Goal: Task Accomplishment & Management: Manage account settings

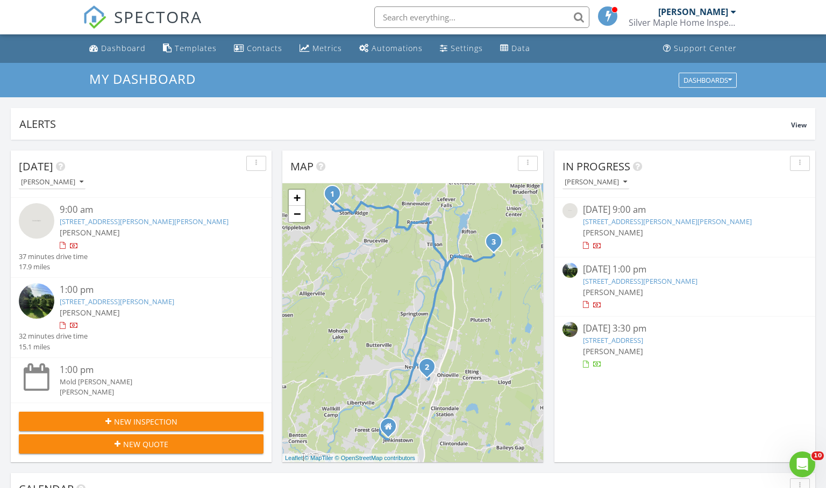
click at [638, 222] on link "74 Vincent Ln, Stone Ridge, NY 12484" at bounding box center [667, 222] width 169 height 10
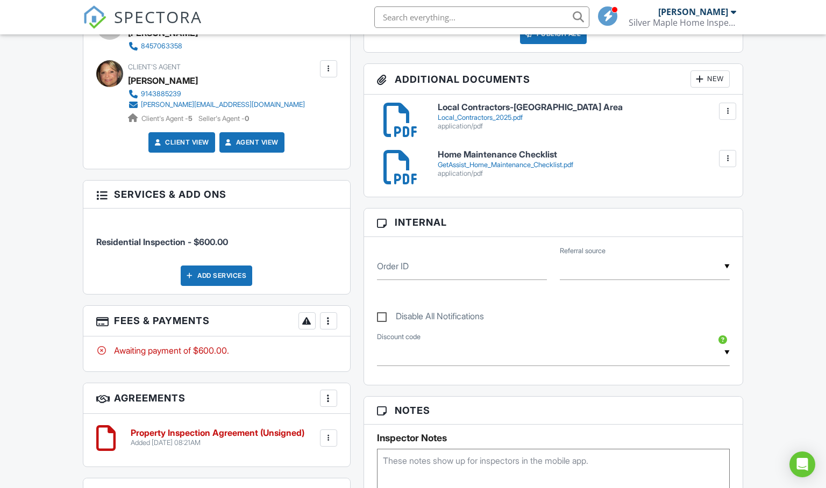
click at [328, 433] on div at bounding box center [328, 438] width 11 height 11
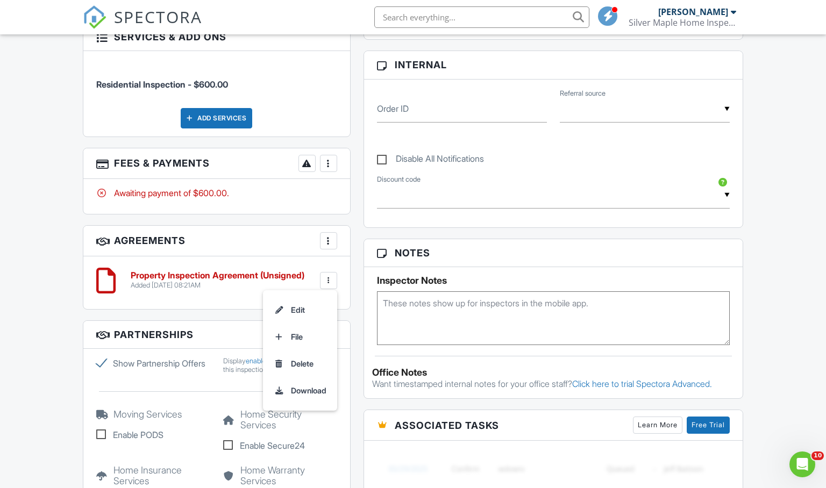
scroll to position [566, 0]
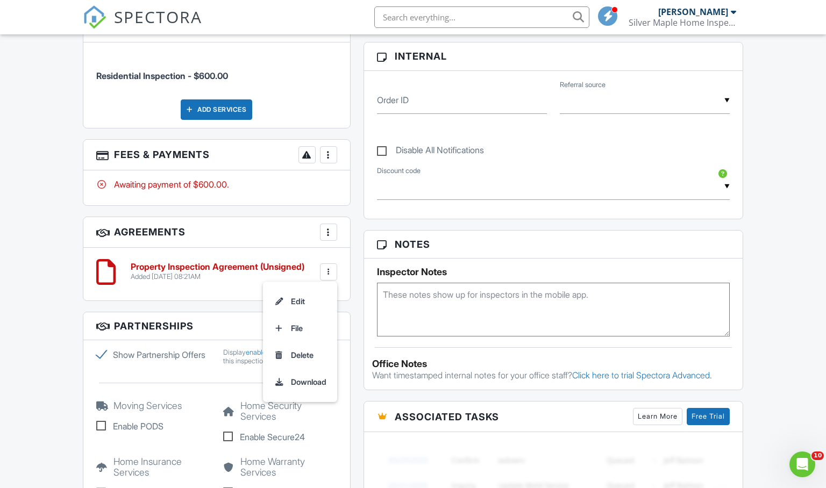
click at [352, 302] on div "People Disable Client CC Email New Client Listing Agent Add Another Person Insp…" at bounding box center [216, 183] width 281 height 868
click at [334, 271] on div at bounding box center [328, 272] width 17 height 17
click at [302, 358] on li "Delete" at bounding box center [300, 355] width 61 height 27
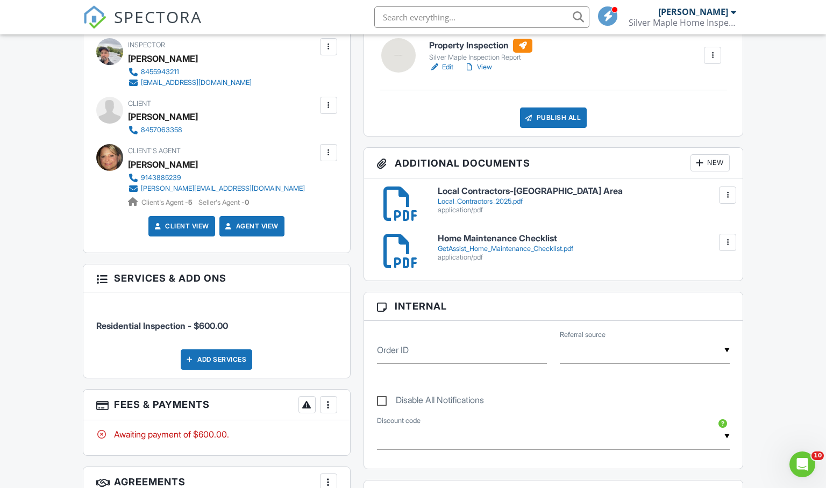
scroll to position [331, 0]
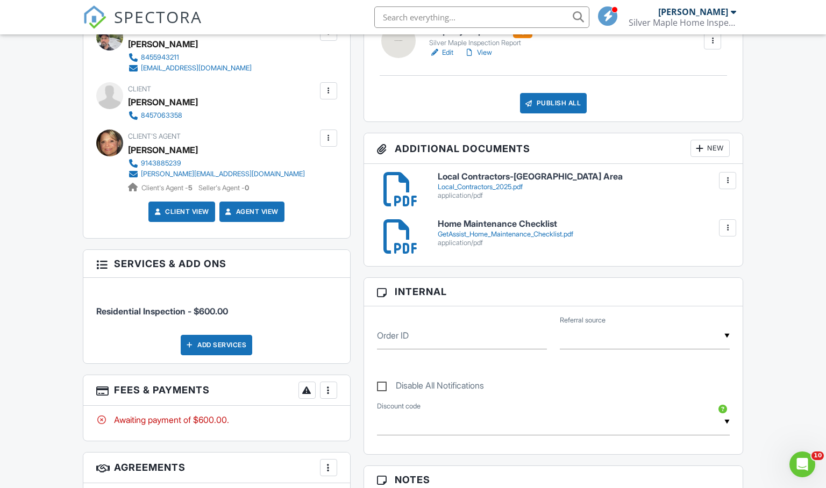
click at [328, 394] on div at bounding box center [328, 390] width 11 height 11
click at [281, 417] on div "Awaiting payment of $600.00." at bounding box center [216, 420] width 241 height 12
click at [328, 392] on div at bounding box center [328, 390] width 11 height 11
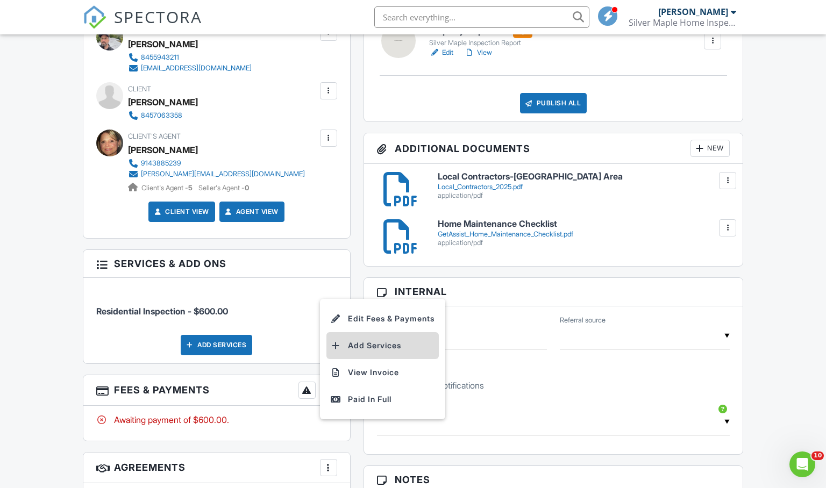
click at [350, 355] on li "Add Services" at bounding box center [383, 345] width 112 height 27
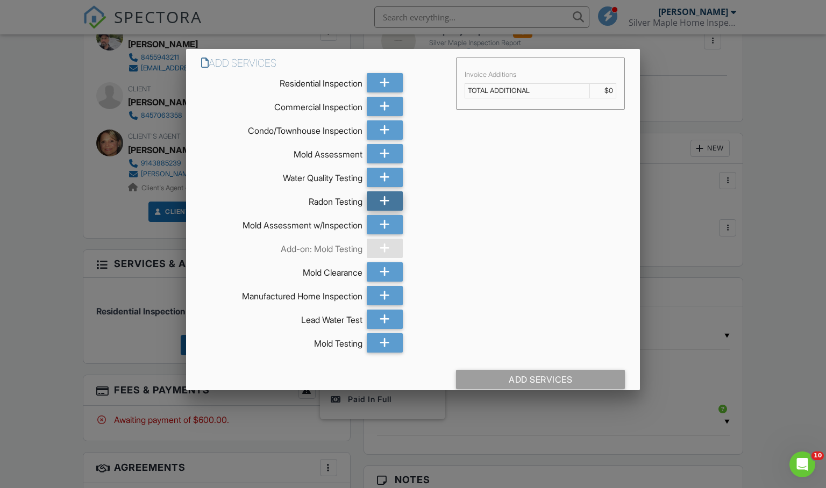
click at [380, 203] on icon at bounding box center [385, 201] width 10 height 19
click at [385, 179] on icon at bounding box center [385, 177] width 10 height 19
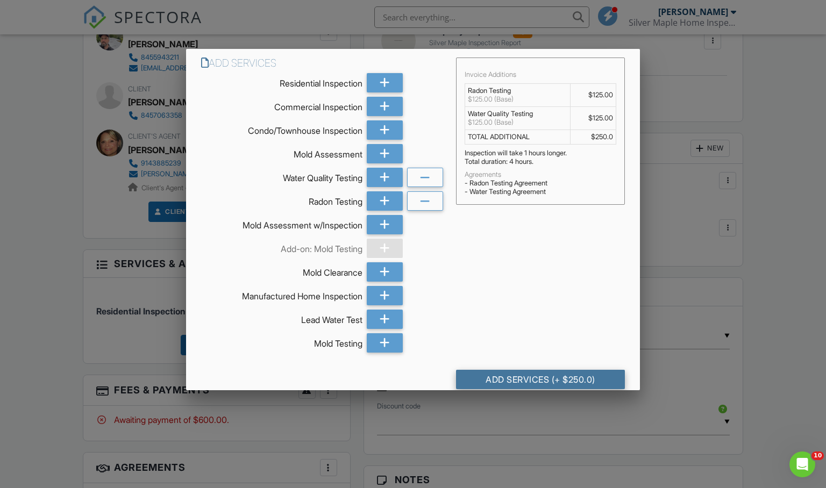
click at [505, 379] on div "Add Services (+ $250.0)" at bounding box center [540, 379] width 169 height 19
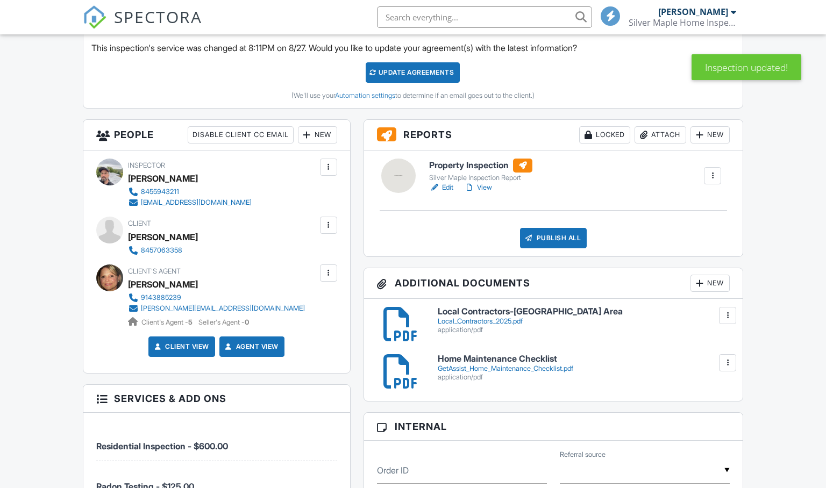
scroll to position [309, 0]
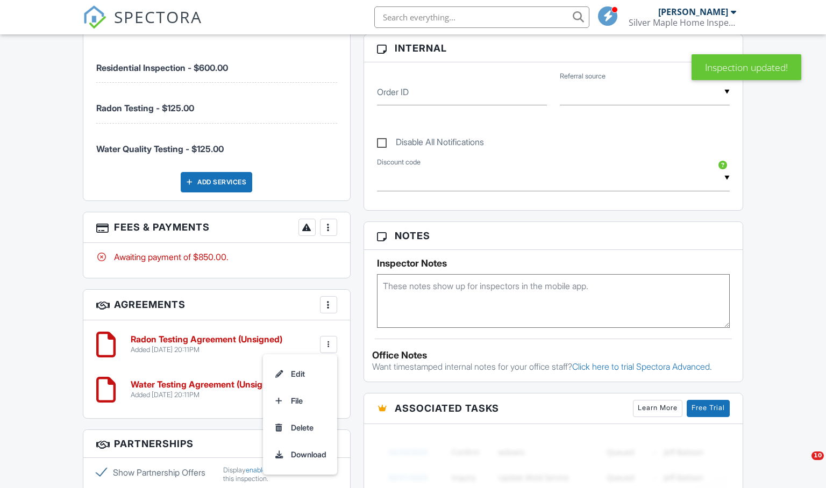
scroll to position [0, 0]
click at [327, 343] on div at bounding box center [328, 344] width 11 height 11
click at [310, 426] on li "Delete" at bounding box center [300, 428] width 61 height 27
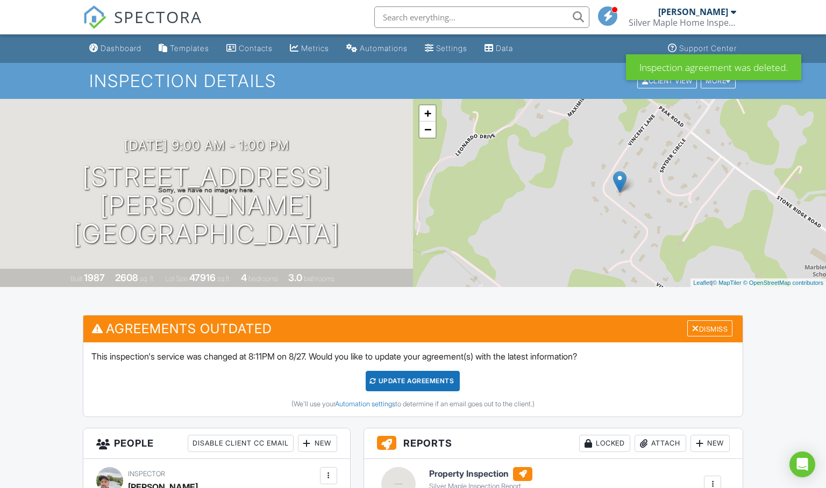
scroll to position [647, 0]
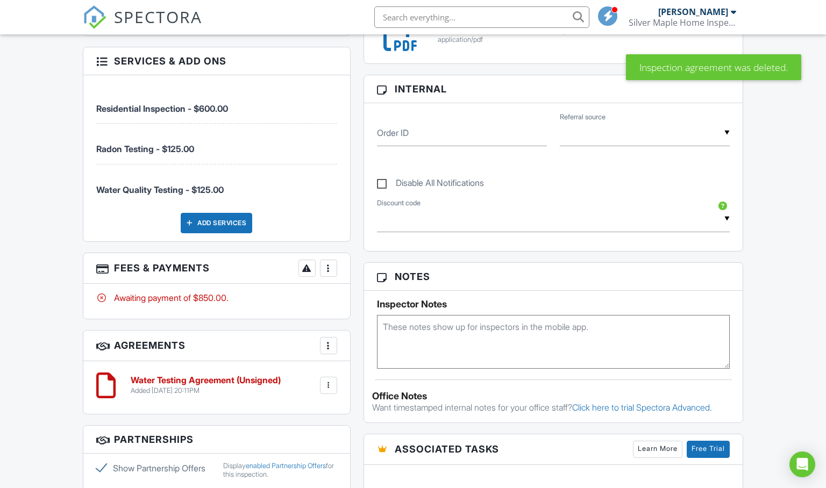
click at [331, 389] on div at bounding box center [328, 385] width 17 height 17
click at [309, 473] on li "Delete" at bounding box center [300, 469] width 61 height 27
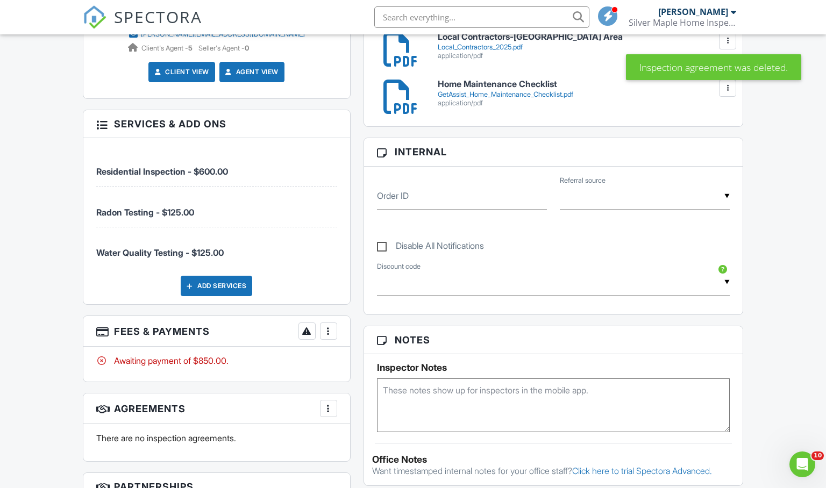
scroll to position [487, 0]
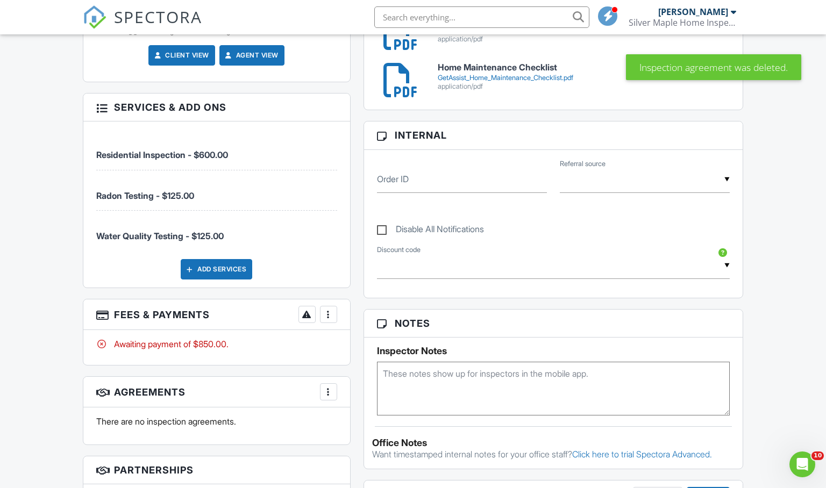
click at [332, 313] on div at bounding box center [328, 314] width 11 height 11
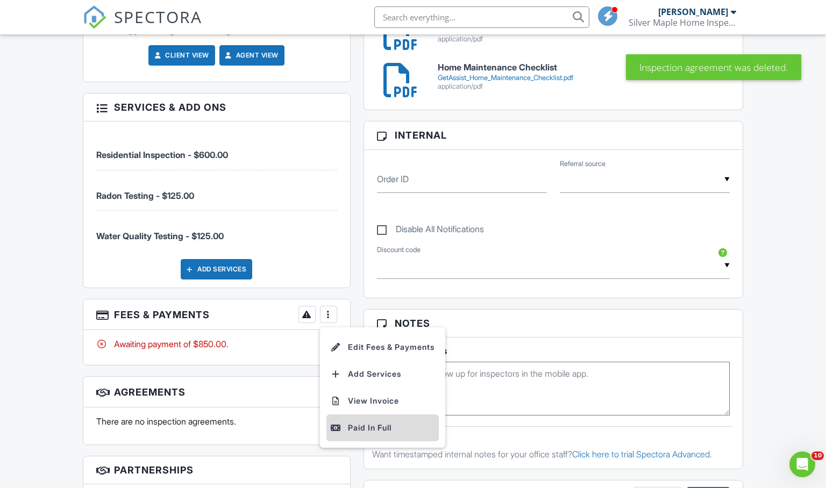
click at [366, 422] on div "Paid In Full" at bounding box center [383, 428] width 104 height 13
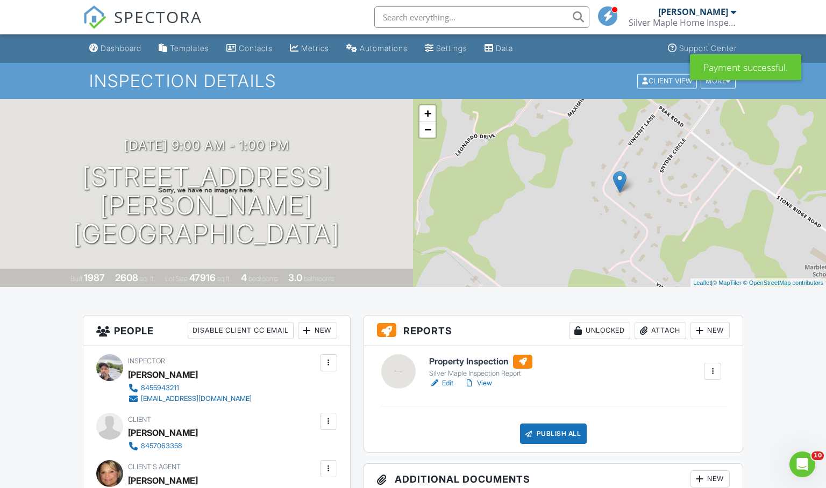
click at [451, 384] on link "Edit" at bounding box center [441, 383] width 24 height 11
